Goal: Task Accomplishment & Management: Use online tool/utility

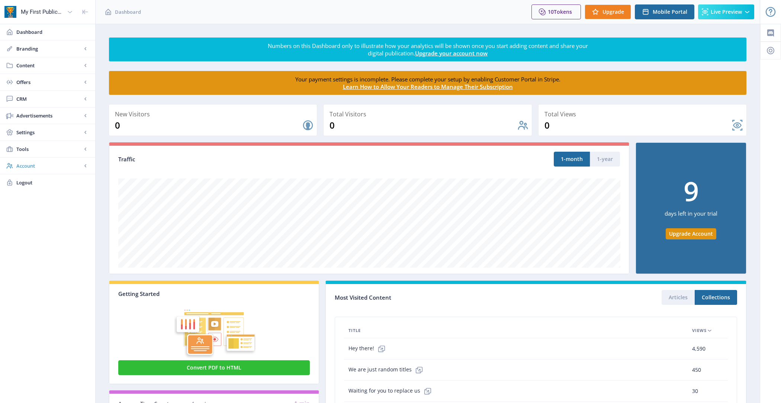
click at [57, 166] on span "Account" at bounding box center [48, 165] width 65 height 7
click at [56, 186] on link "Profile" at bounding box center [47, 182] width 80 height 16
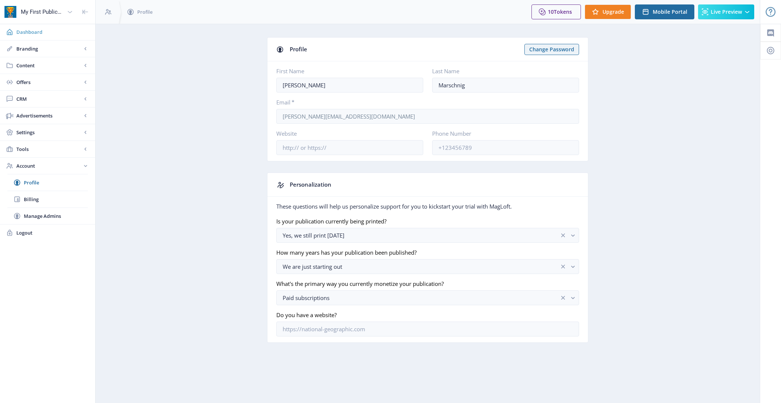
click at [63, 35] on span "Dashboard" at bounding box center [52, 31] width 73 height 7
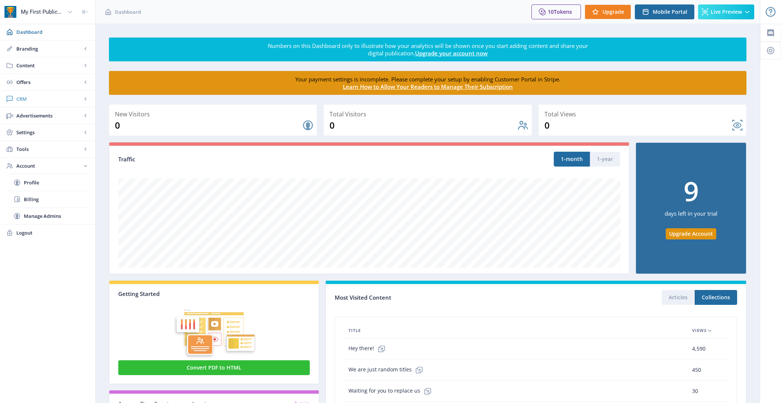
click at [49, 97] on span "CRM" at bounding box center [48, 98] width 65 height 7
click at [52, 112] on span "Readers" at bounding box center [56, 115] width 64 height 7
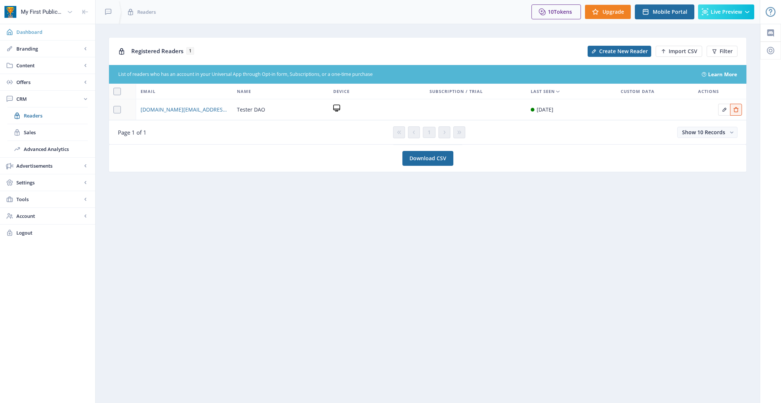
click at [45, 31] on span "Dashboard" at bounding box center [52, 31] width 73 height 7
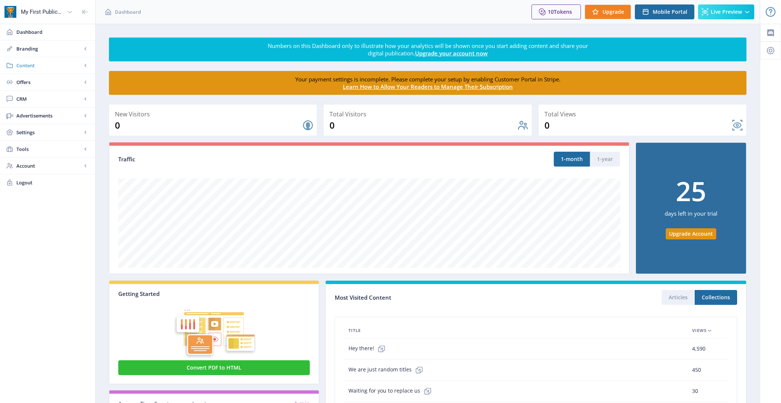
click at [55, 62] on span "Content" at bounding box center [48, 65] width 65 height 7
click at [66, 110] on link "Import PDF" at bounding box center [47, 115] width 80 height 16
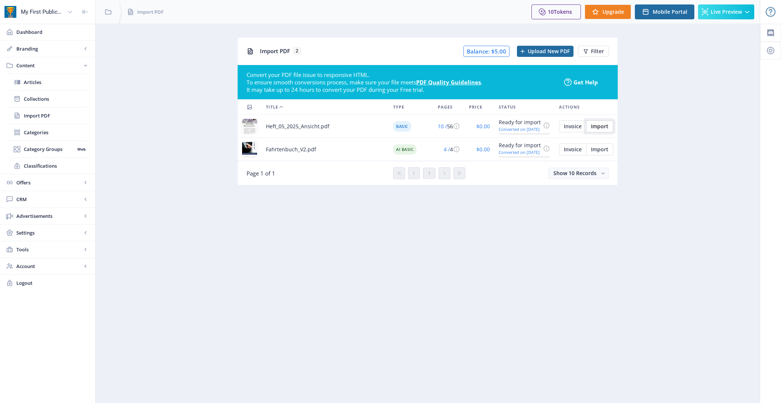
click at [597, 126] on span "Import" at bounding box center [599, 126] width 17 height 6
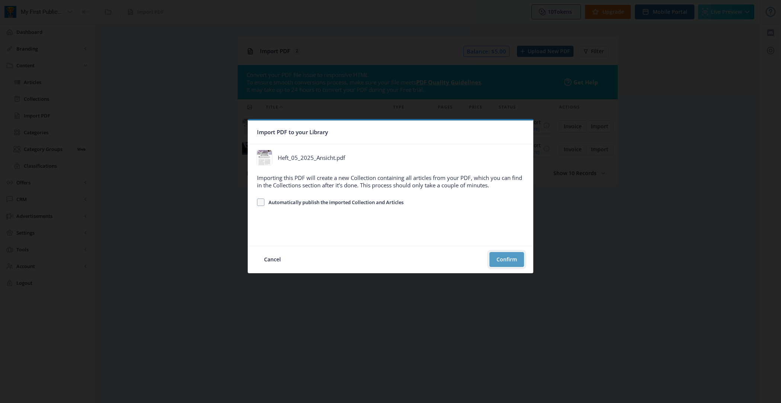
click at [508, 255] on button "Confirm" at bounding box center [506, 259] width 35 height 15
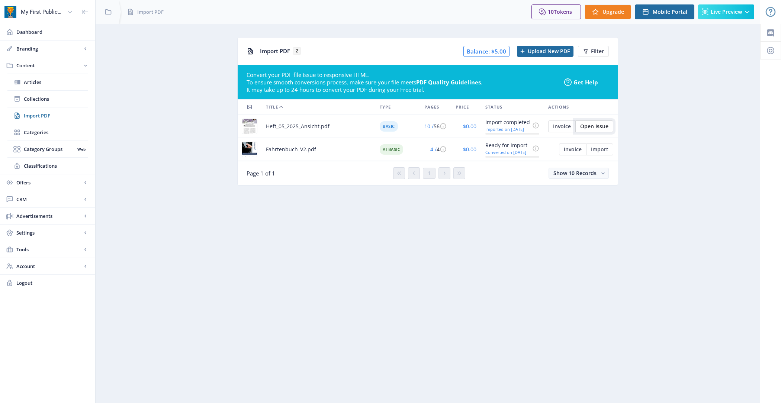
click at [598, 126] on span "Open Issue" at bounding box center [594, 126] width 28 height 6
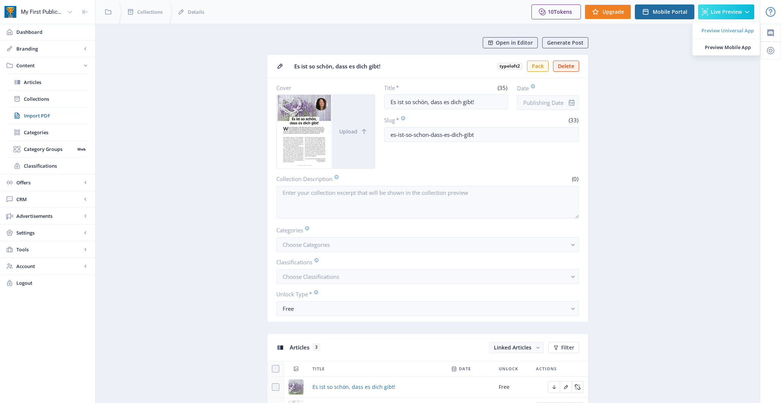
click at [713, 30] on span "Preview Universal App" at bounding box center [727, 30] width 52 height 7
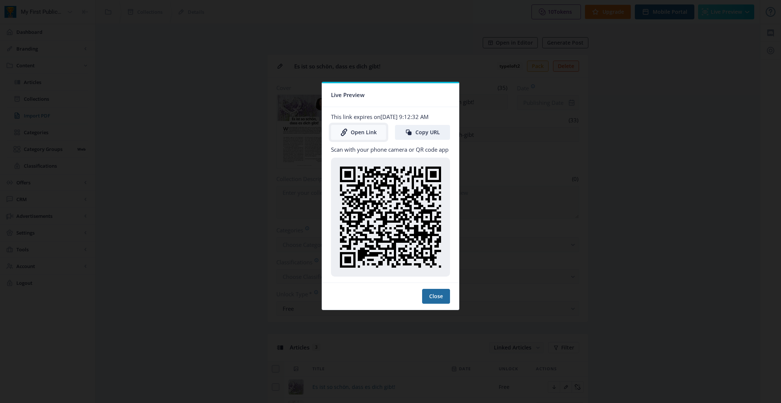
click at [355, 131] on link "Open Link" at bounding box center [358, 132] width 55 height 15
click at [446, 293] on button "Close" at bounding box center [436, 296] width 28 height 15
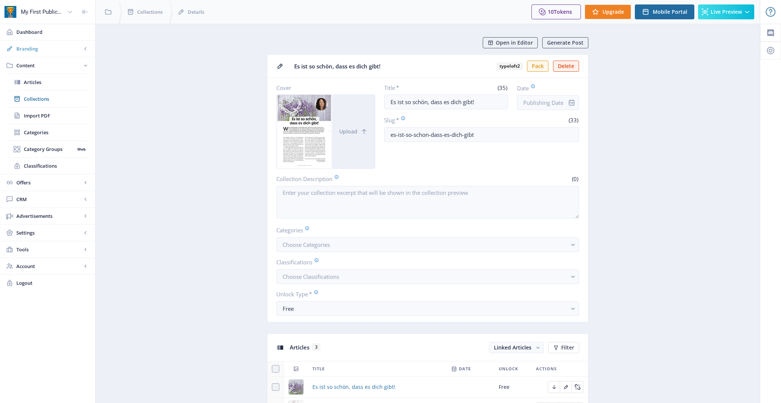
click at [48, 48] on span "Branding" at bounding box center [48, 48] width 65 height 7
click at [53, 180] on span "Content" at bounding box center [48, 182] width 65 height 7
click at [57, 100] on span "Collections" at bounding box center [56, 98] width 64 height 7
